Goal: Task Accomplishment & Management: Complete application form

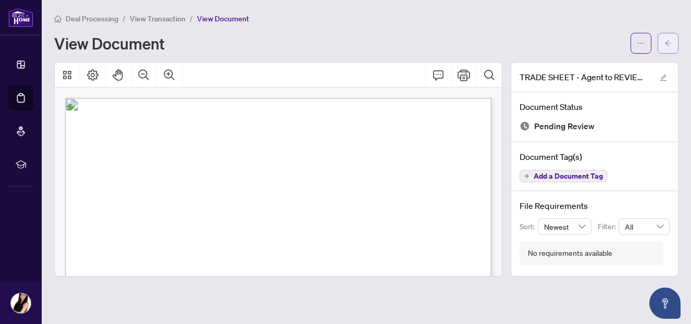
click at [668, 44] on icon "arrow-left" at bounding box center [667, 43] width 7 height 7
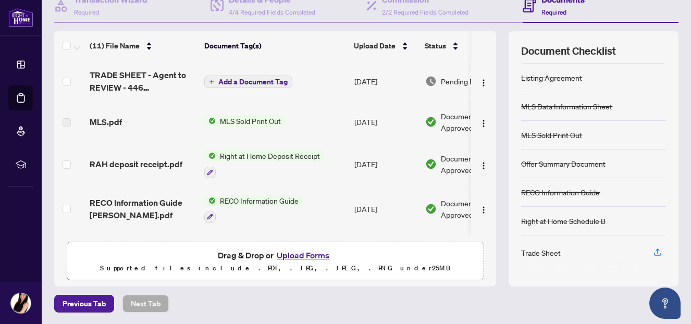
click at [551, 250] on div "Trade Sheet" at bounding box center [541, 252] width 40 height 11
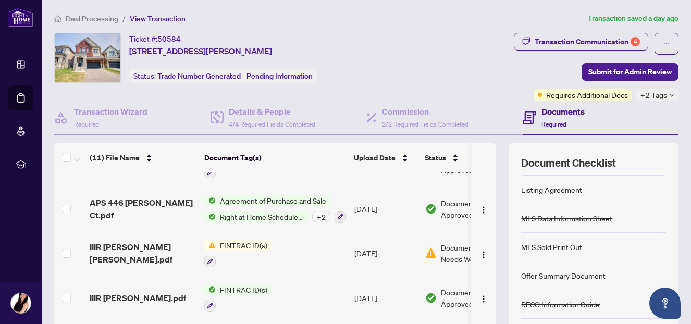
scroll to position [246, 0]
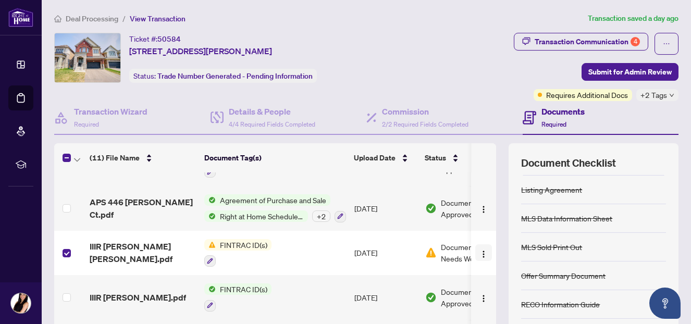
click at [481, 251] on img "button" at bounding box center [483, 254] width 8 height 8
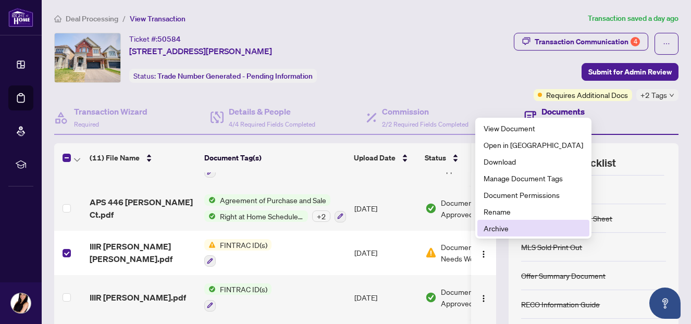
click at [493, 231] on span "Archive" at bounding box center [534, 228] width 100 height 11
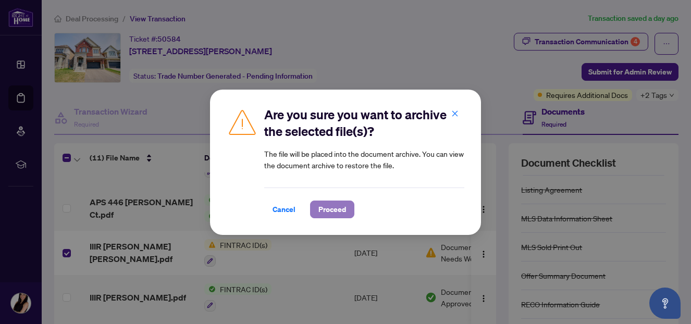
click at [329, 209] on span "Proceed" at bounding box center [332, 209] width 28 height 17
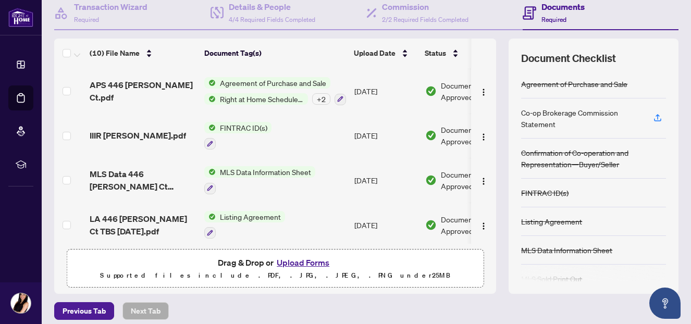
scroll to position [112, 0]
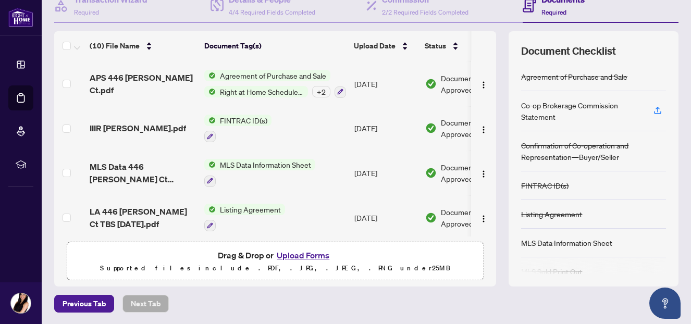
click at [283, 253] on button "Upload Forms" at bounding box center [303, 256] width 59 height 14
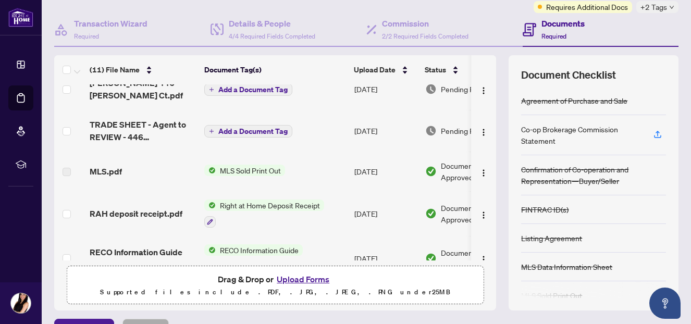
scroll to position [0, 1]
click at [482, 134] on img "button" at bounding box center [483, 132] width 8 height 8
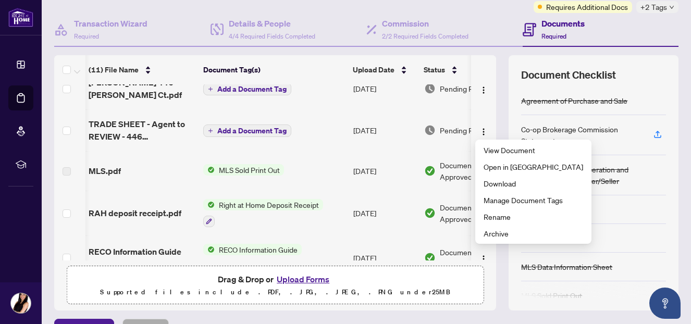
click at [155, 133] on span "TRADE SHEET - Agent to REVIEW - 446 [PERSON_NAME] Crt.pdf" at bounding box center [142, 130] width 106 height 25
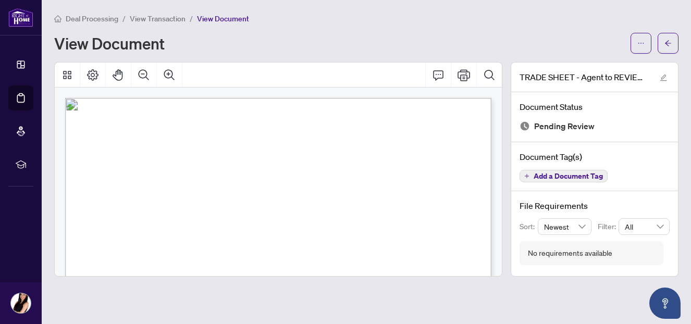
click at [364, 29] on div "Deal Processing / View Transaction / View Document View Document" at bounding box center [366, 33] width 624 height 41
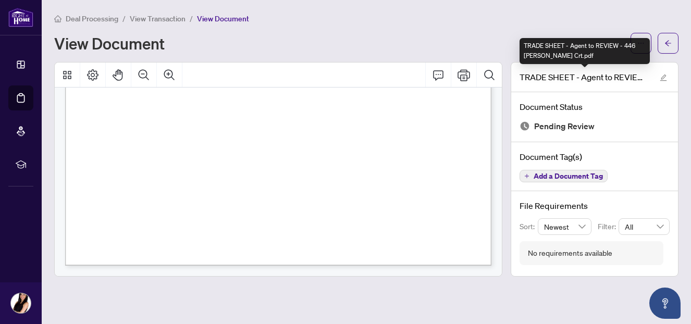
click at [646, 51] on div "TRADE SHEET - Agent to REVIEW - 446 [PERSON_NAME] Crt.pdf" at bounding box center [585, 51] width 130 height 26
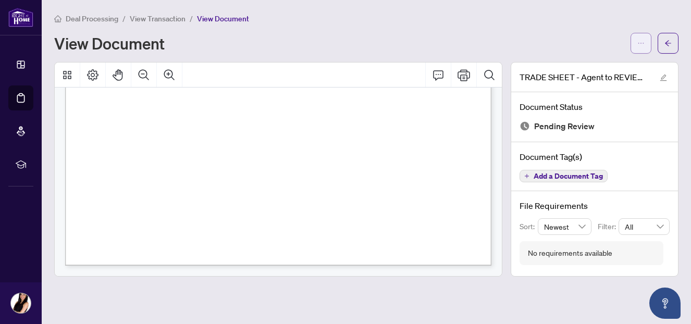
click at [641, 47] on span "button" at bounding box center [640, 43] width 7 height 17
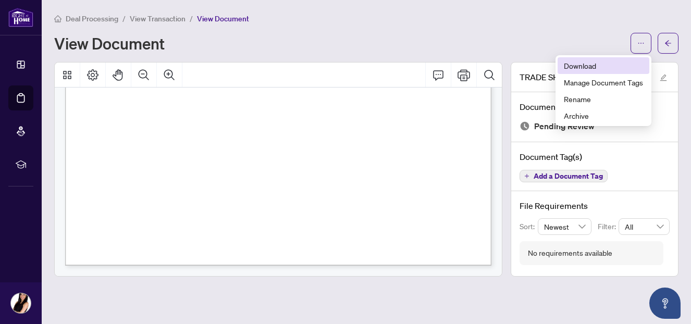
click at [588, 64] on span "Download" at bounding box center [603, 65] width 79 height 11
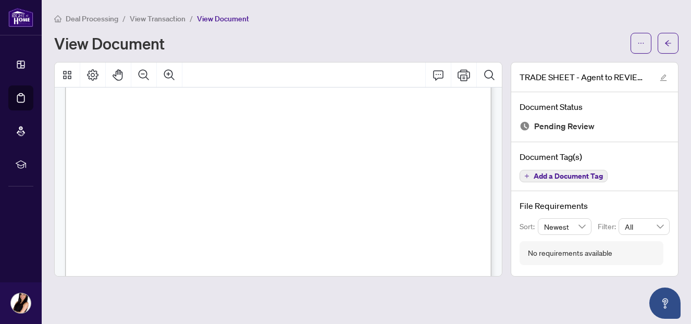
scroll to position [0, 0]
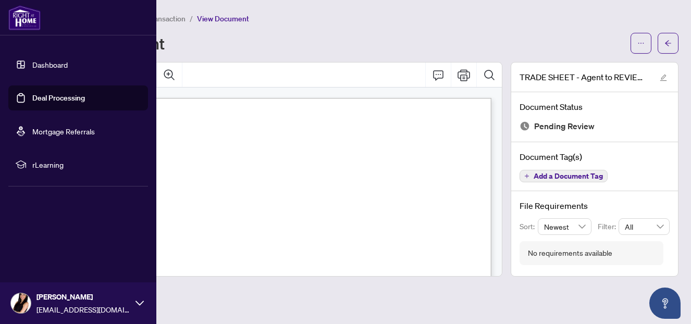
click at [61, 94] on link "Deal Processing" at bounding box center [58, 97] width 53 height 9
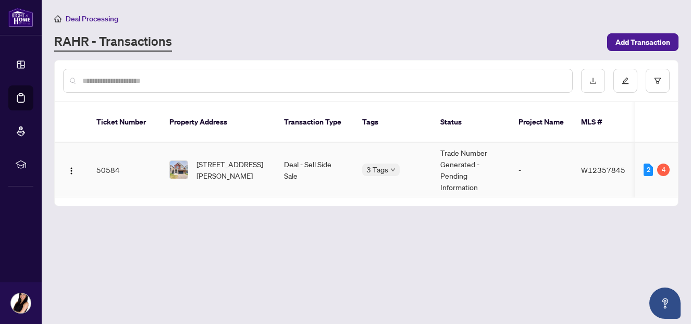
click at [335, 159] on td "Deal - Sell Side Sale" at bounding box center [315, 170] width 78 height 55
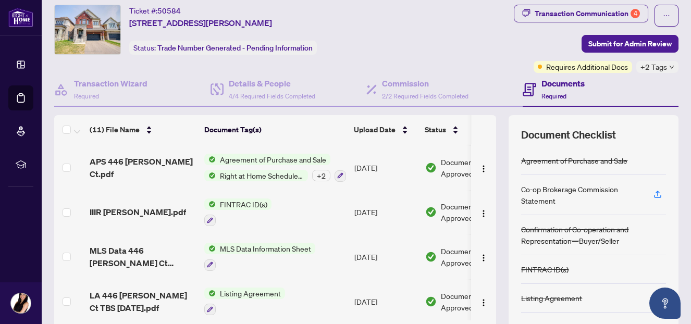
scroll to position [112, 0]
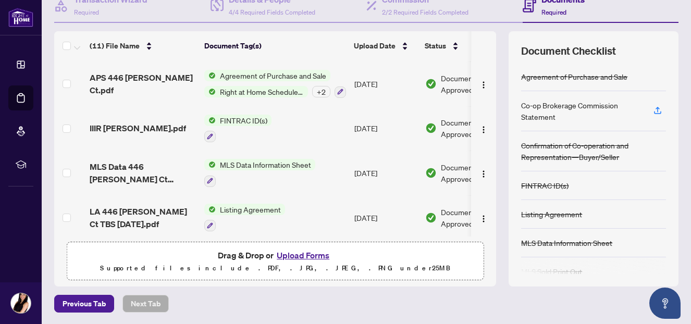
click at [300, 249] on button "Upload Forms" at bounding box center [303, 256] width 59 height 14
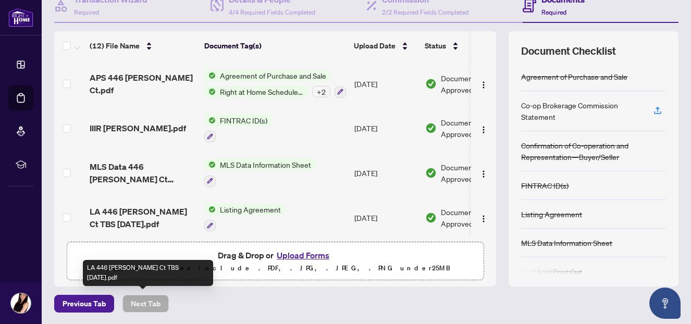
scroll to position [0, 0]
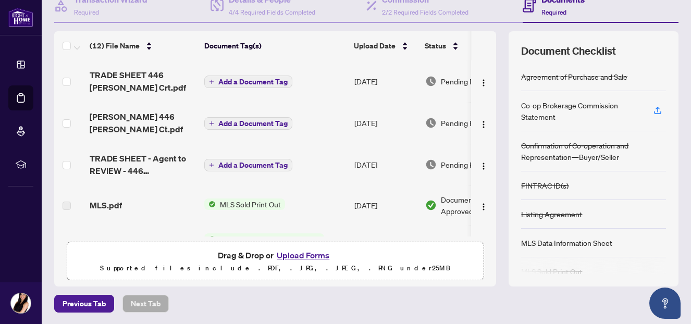
click at [251, 84] on span "Add a Document Tag" at bounding box center [252, 81] width 69 height 7
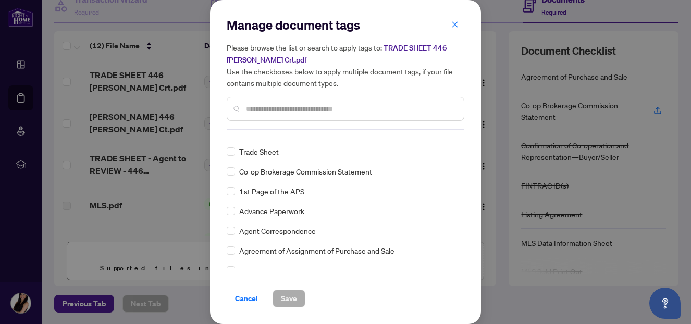
scroll to position [169, 0]
click at [223, 153] on div "Manage document tags Please browse the list or search to apply tags to: TRADE S…" at bounding box center [345, 162] width 271 height 324
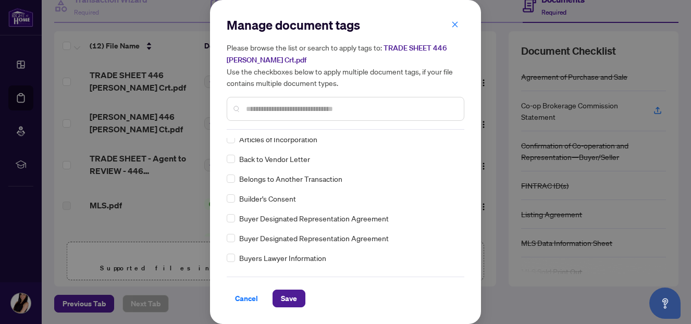
scroll to position [343, 0]
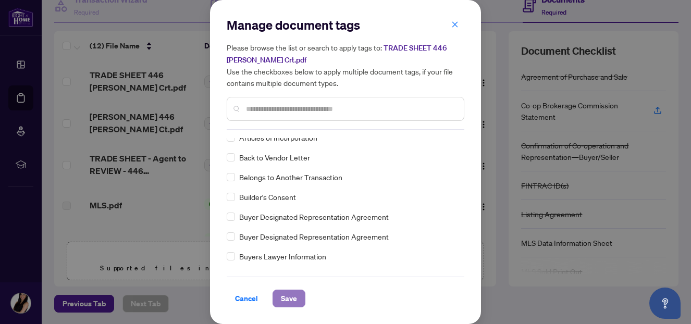
click at [289, 300] on span "Save" at bounding box center [289, 298] width 16 height 17
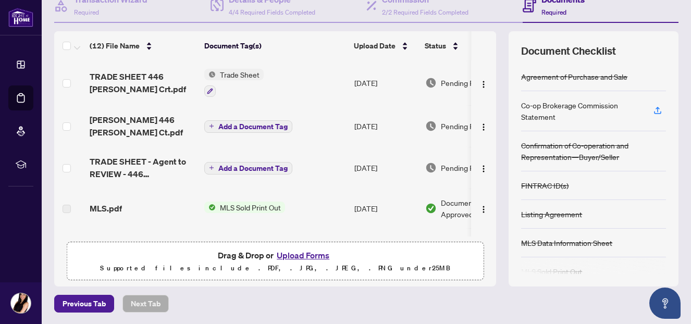
scroll to position [88, 0]
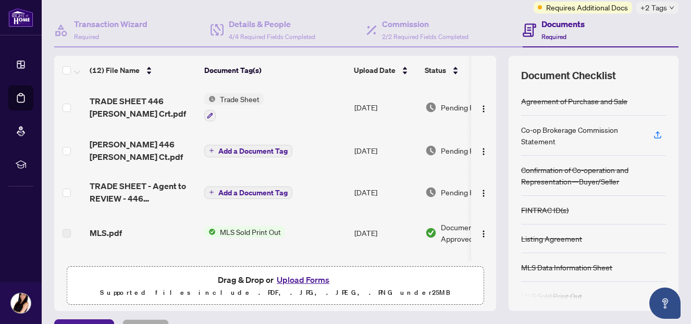
click at [281, 154] on span "Add a Document Tag" at bounding box center [252, 150] width 69 height 7
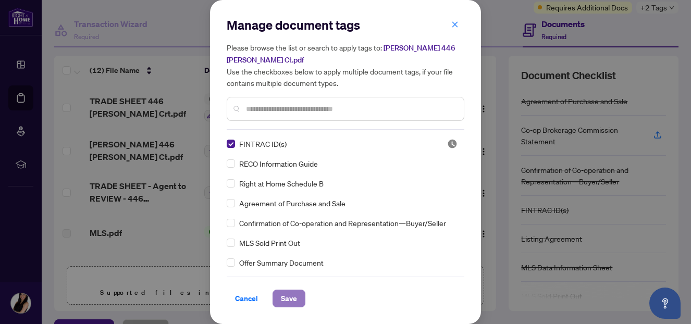
click at [292, 294] on span "Save" at bounding box center [289, 298] width 16 height 17
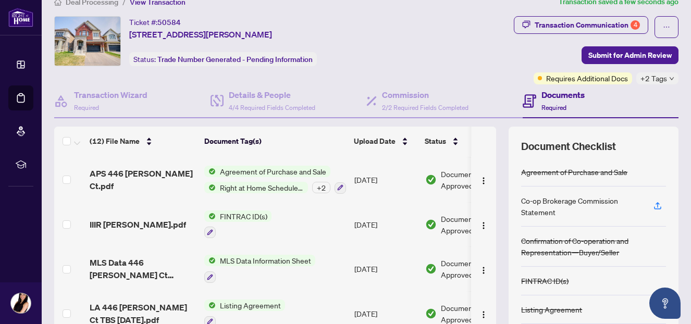
scroll to position [0, 0]
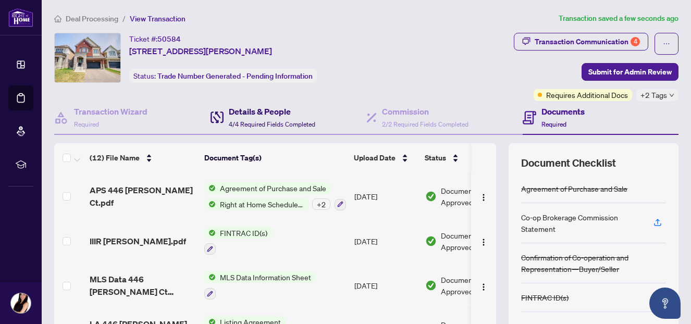
click at [264, 120] on span "4/4 Required Fields Completed" at bounding box center [272, 124] width 87 height 8
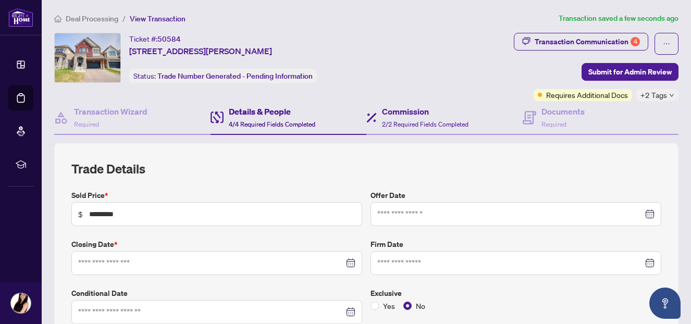
type input "**********"
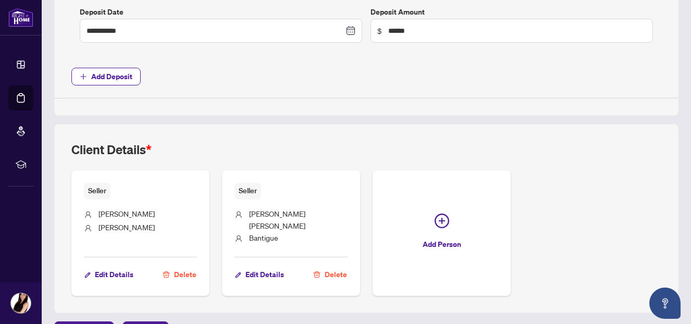
scroll to position [698, 0]
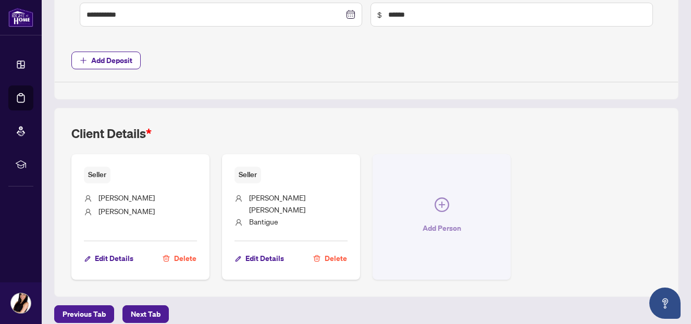
click at [438, 201] on icon "plus-circle" at bounding box center [442, 204] width 15 height 15
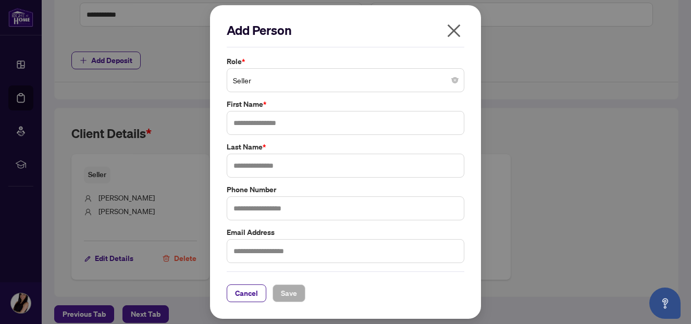
click at [305, 84] on span "Seller" at bounding box center [345, 80] width 225 height 20
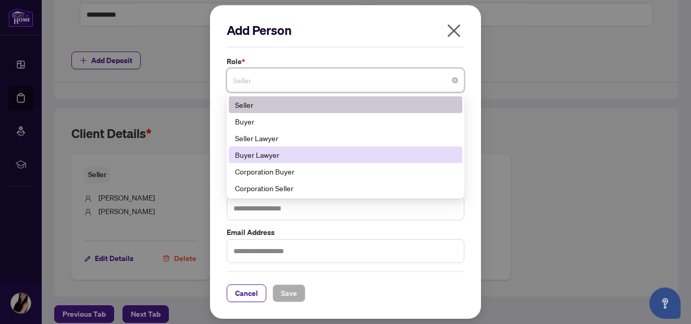
click at [273, 159] on div "Buyer Lawyer" at bounding box center [345, 154] width 221 height 11
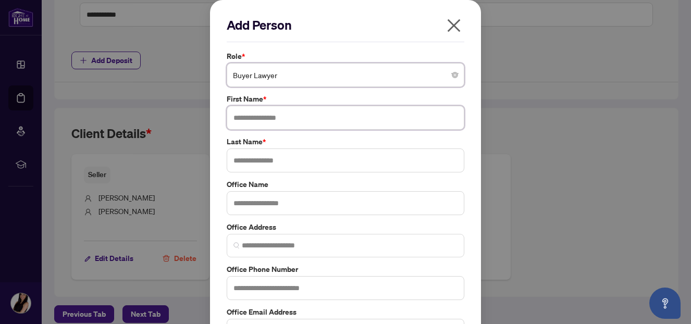
click at [274, 118] on input "text" at bounding box center [346, 118] width 238 height 24
type input "*******"
click at [303, 163] on input "text" at bounding box center [346, 161] width 238 height 24
type input "******"
click at [279, 215] on input "text" at bounding box center [346, 203] width 238 height 24
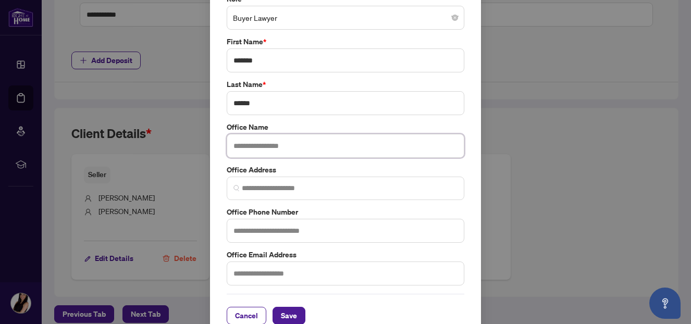
scroll to position [58, 0]
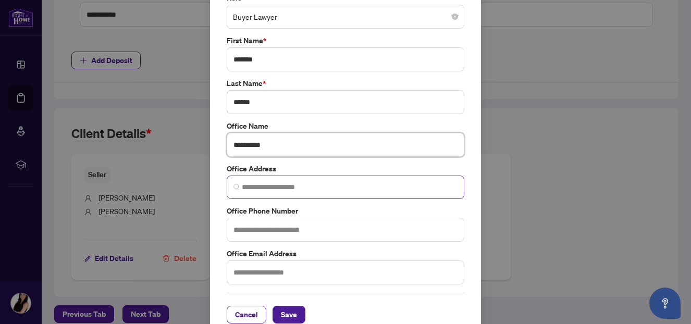
type input "**********"
click at [333, 192] on input "search" at bounding box center [350, 187] width 216 height 11
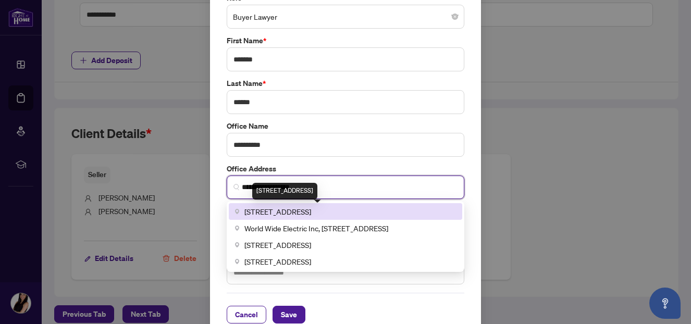
click at [311, 214] on span "[STREET_ADDRESS]" at bounding box center [277, 211] width 67 height 11
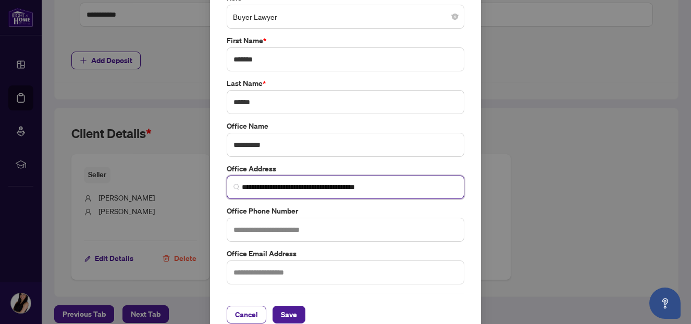
type input "**********"
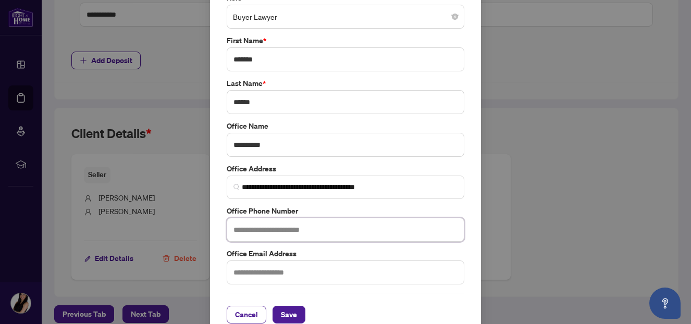
click at [349, 227] on input "text" at bounding box center [346, 230] width 238 height 24
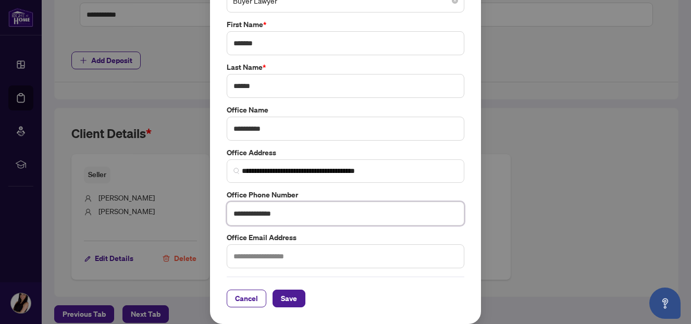
type input "**********"
click at [314, 254] on input "text" at bounding box center [346, 256] width 238 height 24
type input "**********"
click at [291, 299] on span "Save" at bounding box center [289, 298] width 16 height 17
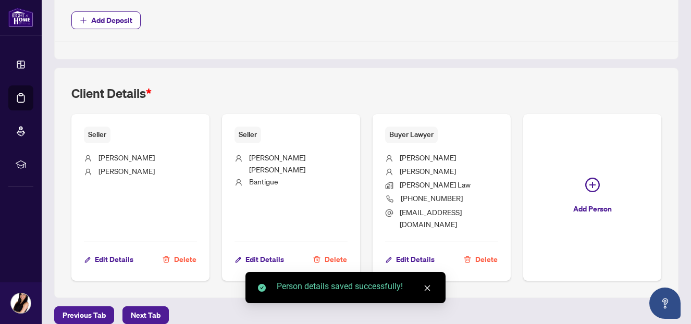
scroll to position [739, 0]
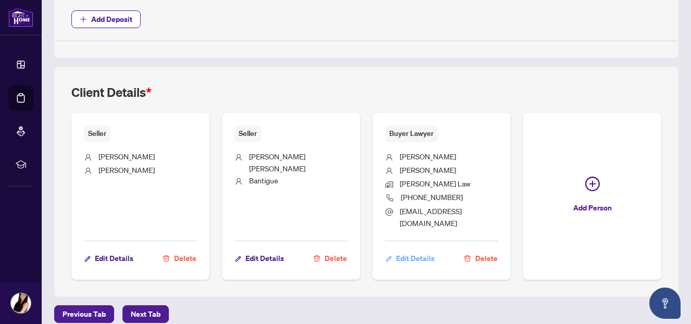
click at [422, 250] on span "Edit Details" at bounding box center [415, 258] width 39 height 17
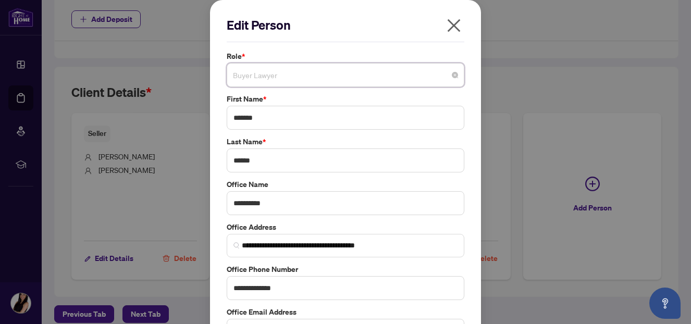
click at [315, 82] on input "search" at bounding box center [341, 76] width 216 height 23
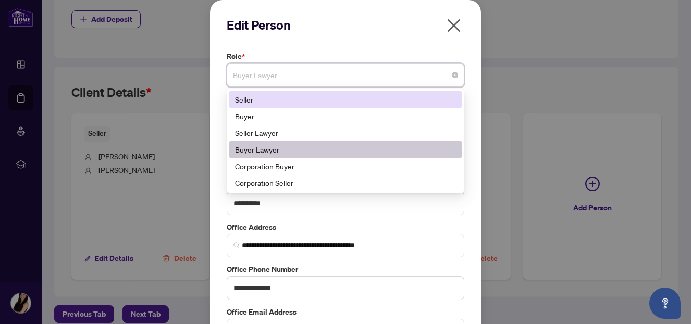
click at [280, 95] on div "Seller" at bounding box center [345, 99] width 221 height 11
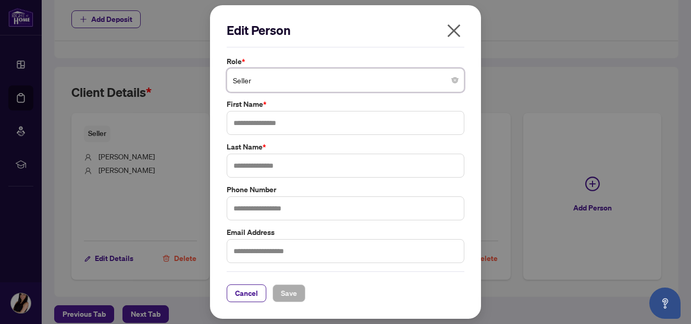
click at [295, 84] on span "Seller" at bounding box center [345, 80] width 225 height 20
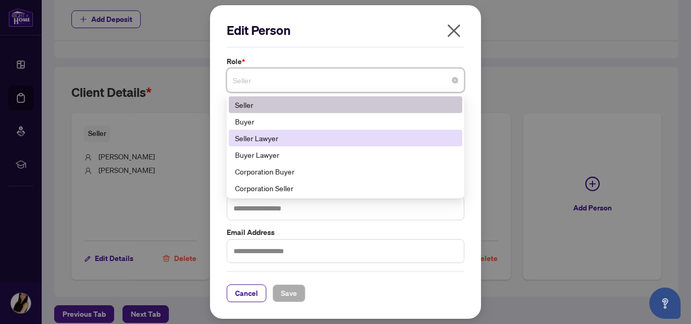
click at [269, 141] on div "Seller Lawyer" at bounding box center [345, 137] width 221 height 11
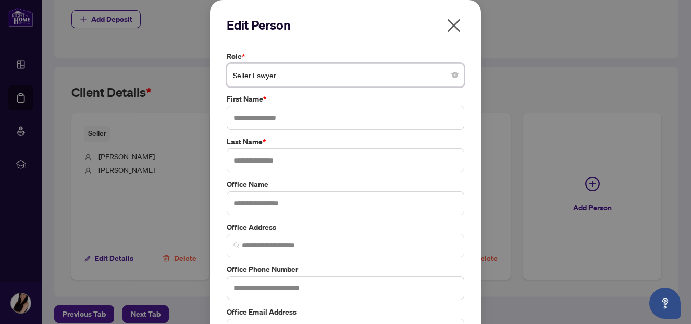
click at [448, 20] on icon "close" at bounding box center [454, 25] width 17 height 17
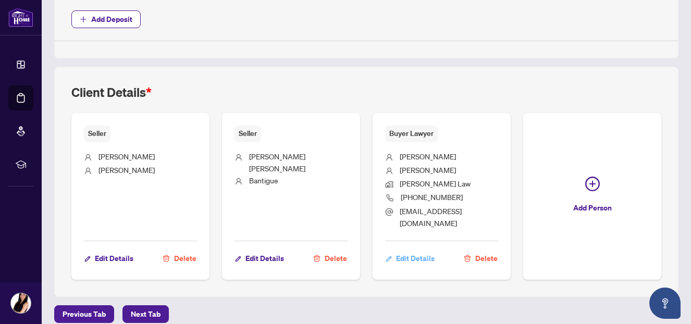
click at [417, 251] on span "Edit Details" at bounding box center [415, 258] width 39 height 17
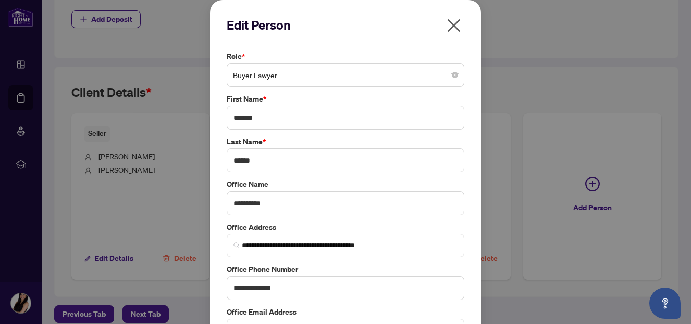
click at [322, 80] on span "Buyer Lawyer" at bounding box center [345, 75] width 225 height 20
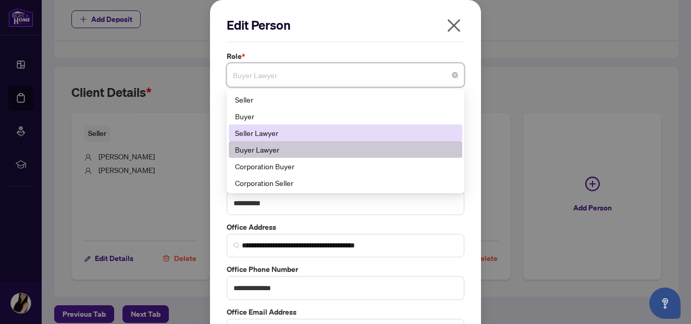
click at [292, 133] on div "Seller Lawyer" at bounding box center [345, 132] width 221 height 11
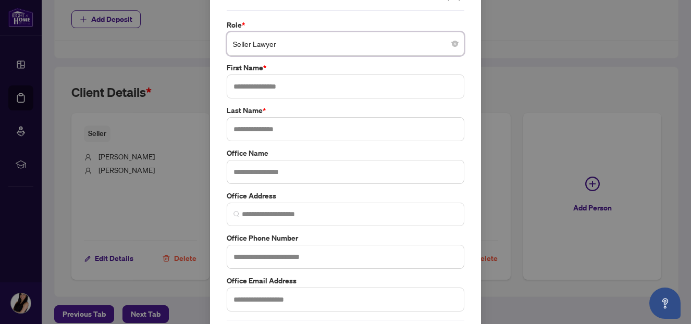
scroll to position [0, 0]
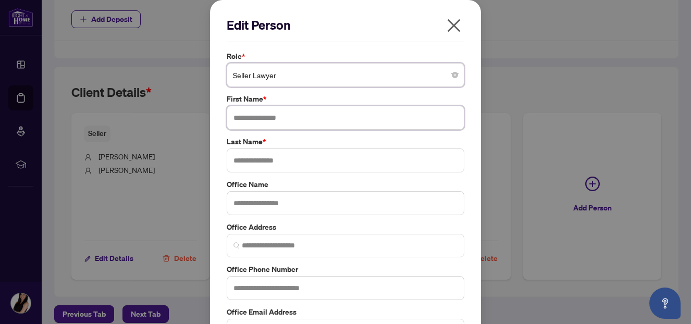
click at [287, 129] on input "text" at bounding box center [346, 118] width 238 height 24
type input "*******"
type input "******"
type input "**********"
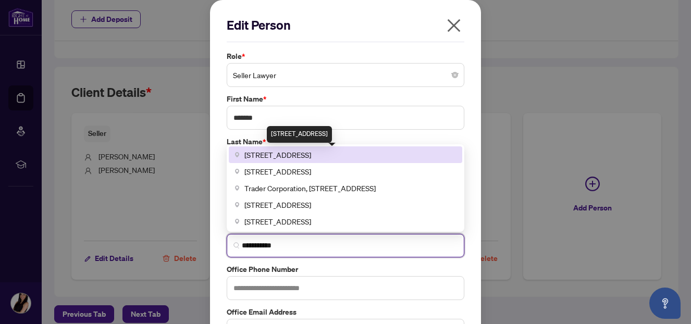
click at [303, 155] on span "[STREET_ADDRESS]" at bounding box center [277, 154] width 67 height 11
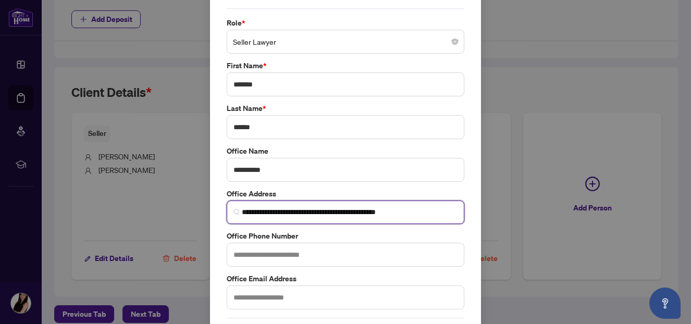
scroll to position [75, 0]
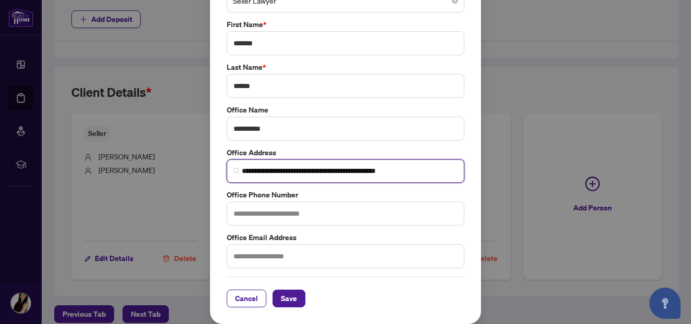
type input "**********"
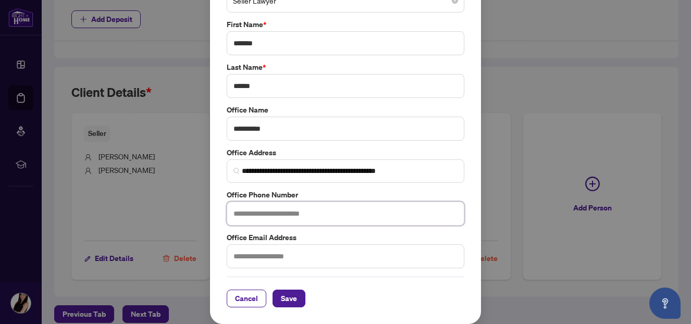
click at [279, 220] on input "text" at bounding box center [346, 214] width 238 height 24
type input "**********"
click at [262, 260] on input "text" at bounding box center [346, 256] width 238 height 24
type input "**********"
click at [288, 300] on span "Save" at bounding box center [289, 298] width 16 height 17
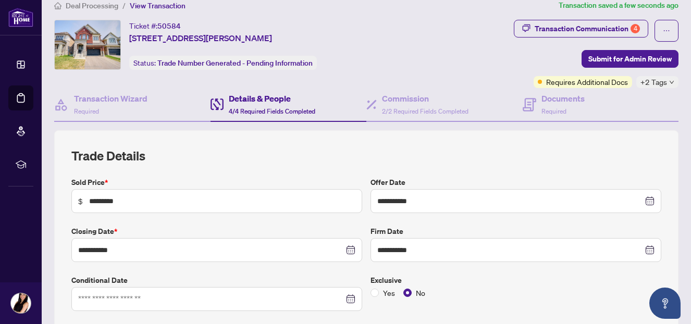
scroll to position [0, 0]
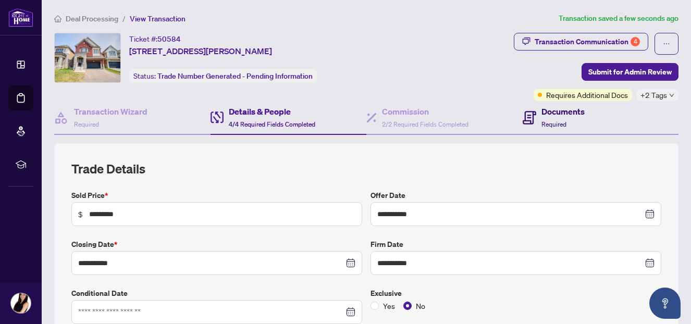
click at [577, 115] on h4 "Documents" at bounding box center [562, 111] width 43 height 13
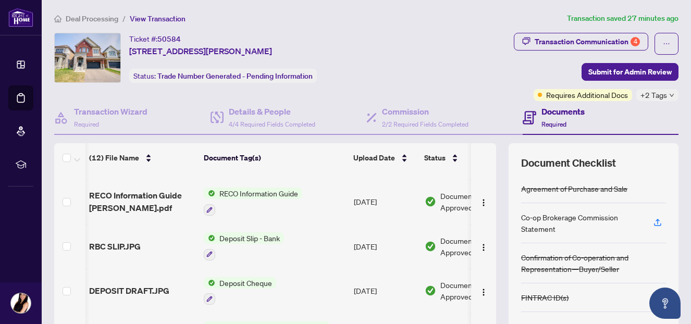
scroll to position [348, 1]
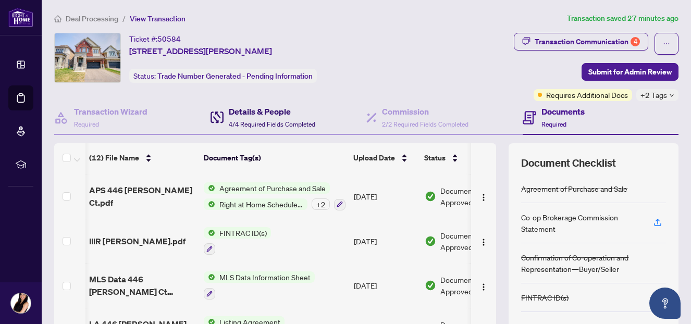
click at [270, 118] on div "Details & People 4/4 Required Fields Completed" at bounding box center [272, 117] width 87 height 24
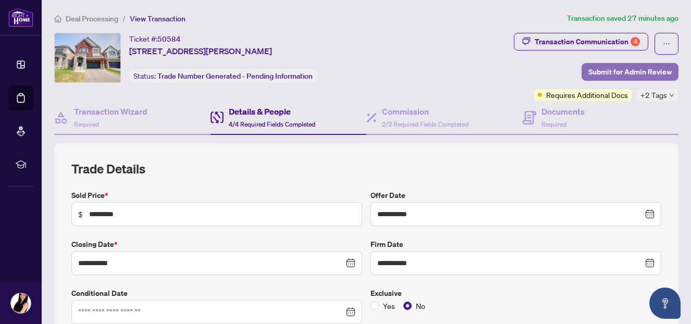
click at [621, 77] on span "Submit for Admin Review" at bounding box center [629, 72] width 83 height 17
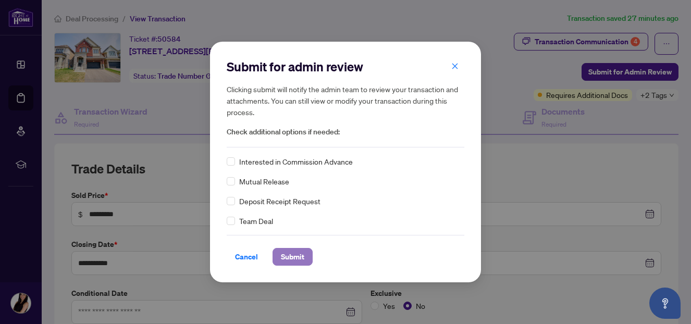
click at [302, 260] on span "Submit" at bounding box center [292, 257] width 23 height 17
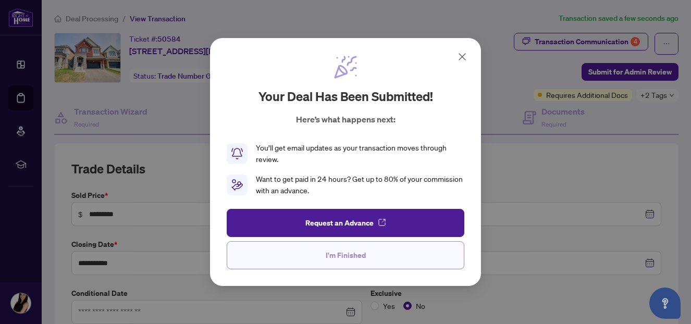
click at [367, 255] on button "I'm Finished" at bounding box center [346, 255] width 238 height 28
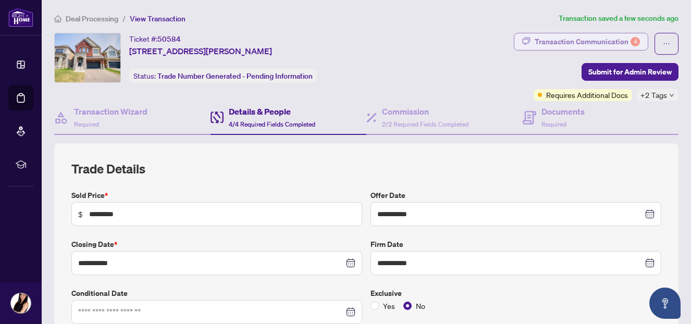
click at [587, 42] on div "Transaction Communication 4" at bounding box center [587, 41] width 105 height 17
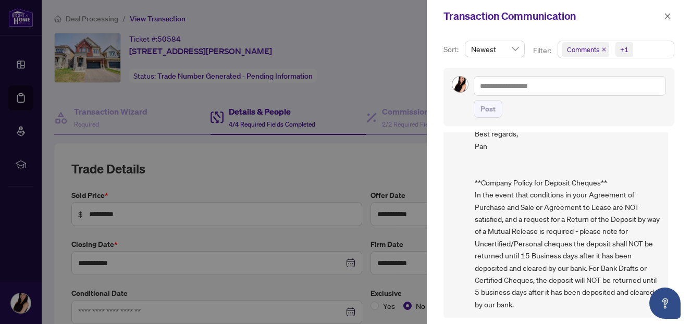
scroll to position [2, 0]
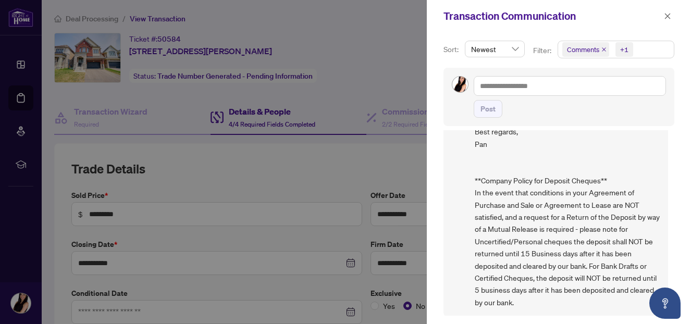
click at [392, 35] on div at bounding box center [345, 162] width 691 height 324
click at [669, 14] on icon "close" at bounding box center [667, 16] width 7 height 7
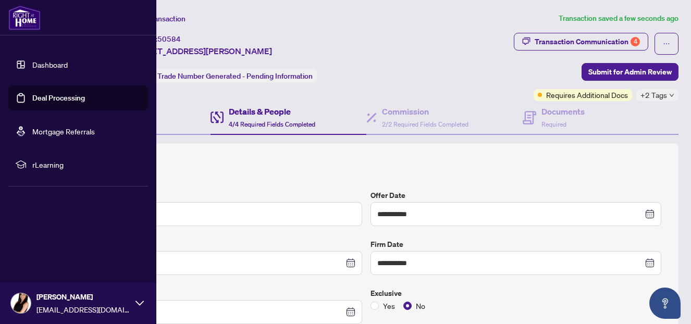
click at [37, 98] on link "Deal Processing" at bounding box center [58, 97] width 53 height 9
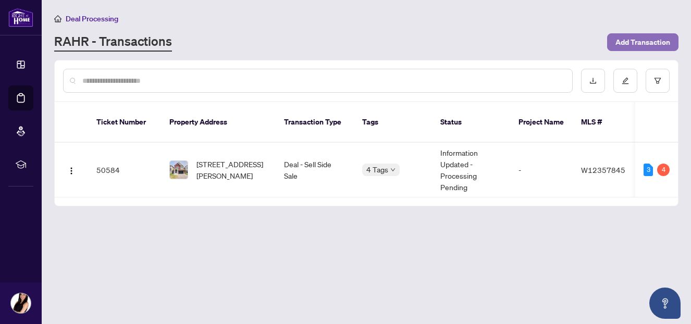
click at [625, 43] on span "Add Transaction" at bounding box center [642, 42] width 55 height 17
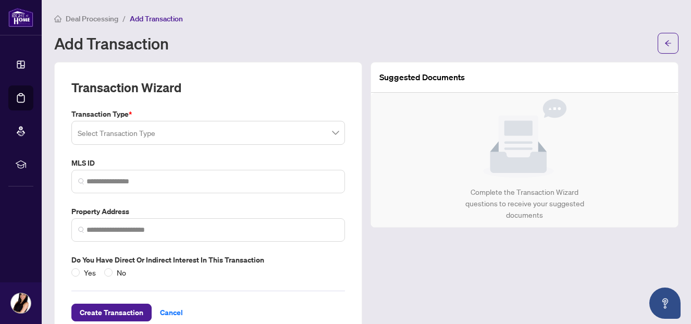
click at [230, 137] on input "search" at bounding box center [204, 134] width 252 height 23
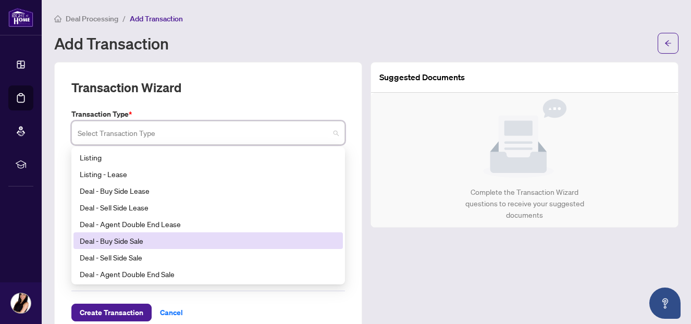
click at [123, 243] on div "Deal - Buy Side Sale" at bounding box center [208, 240] width 257 height 11
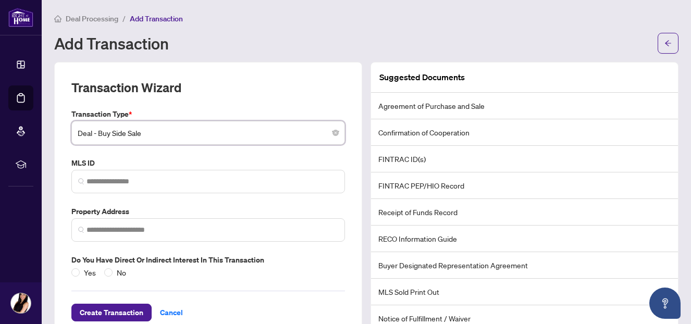
scroll to position [27, 0]
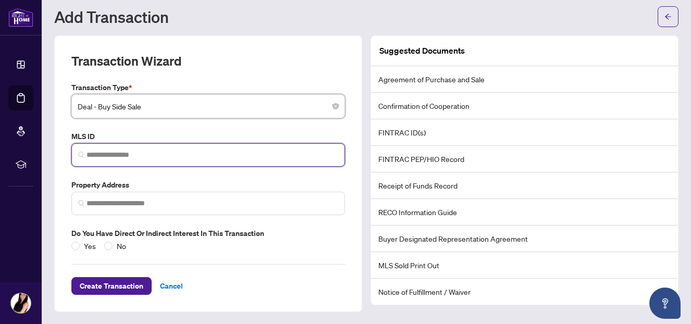
click at [151, 153] on input "search" at bounding box center [213, 155] width 252 height 11
paste input "*********"
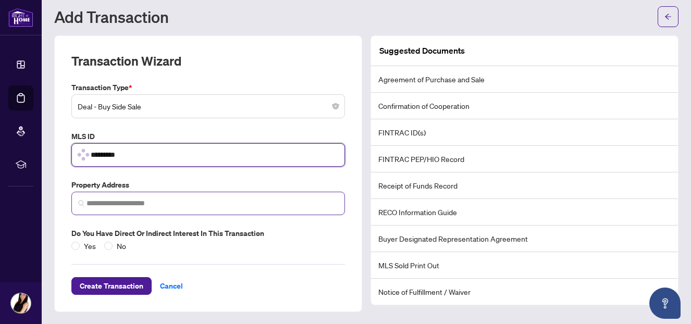
type input "*********"
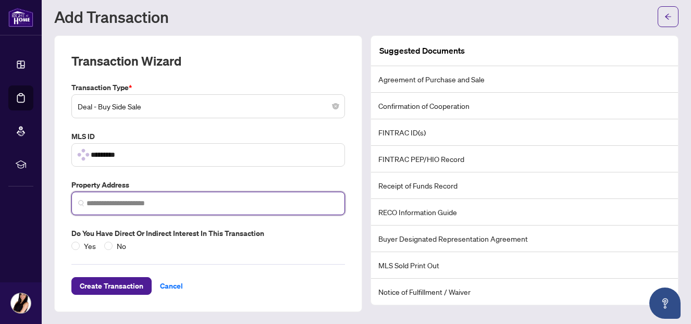
click at [105, 199] on input "search" at bounding box center [213, 203] width 252 height 11
click at [114, 205] on input "search" at bounding box center [213, 203] width 252 height 11
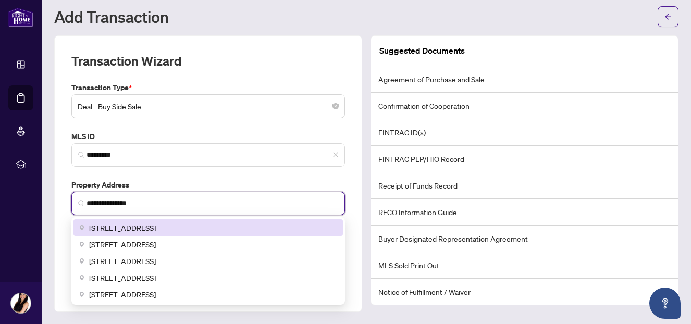
click at [156, 229] on span "[STREET_ADDRESS]" at bounding box center [122, 227] width 67 height 11
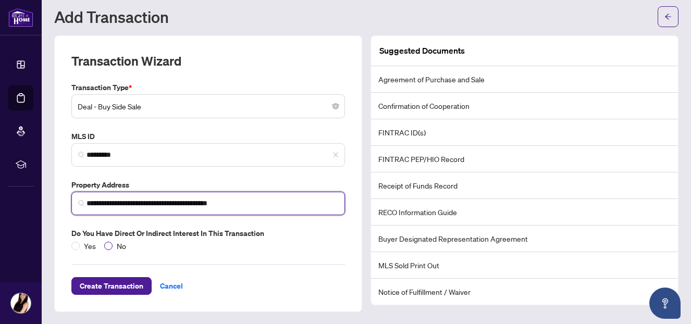
type input "**********"
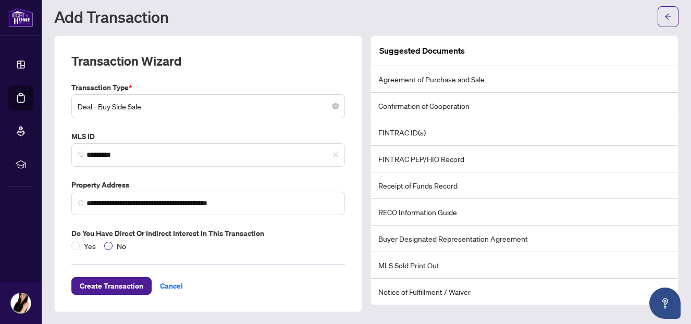
click at [112, 247] on span at bounding box center [108, 246] width 8 height 8
click at [124, 290] on span "Create Transaction" at bounding box center [112, 286] width 64 height 17
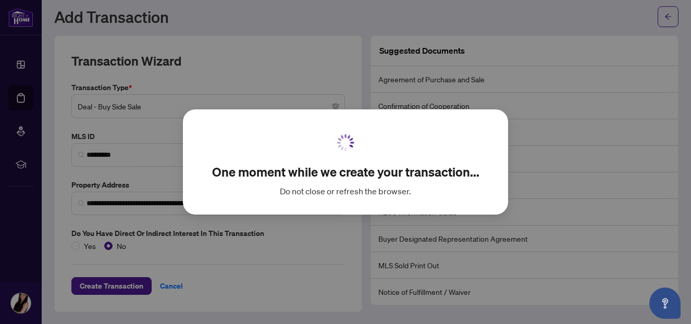
scroll to position [13, 0]
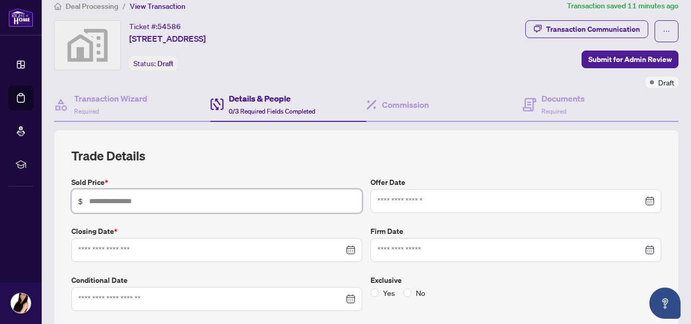
click at [242, 197] on input "text" at bounding box center [222, 200] width 266 height 11
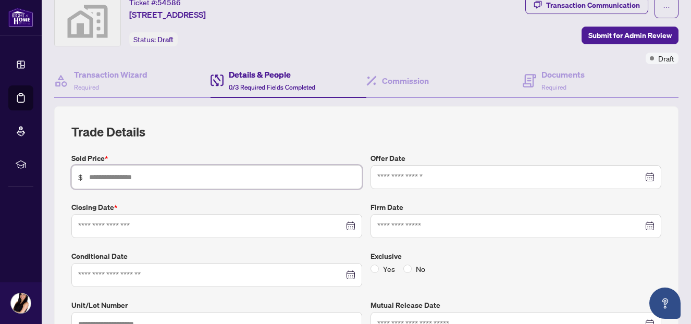
scroll to position [42, 0]
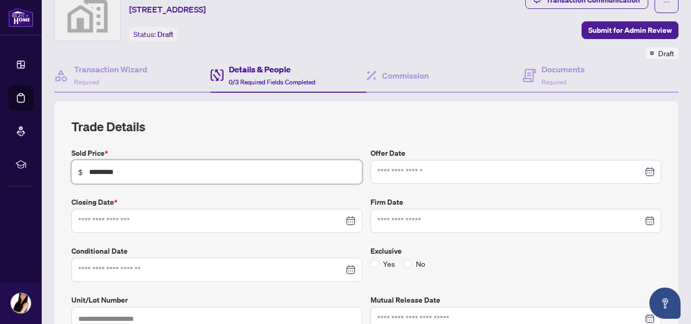
type input "*********"
click at [455, 175] on input at bounding box center [510, 171] width 266 height 11
